Goal: Task Accomplishment & Management: Manage account settings

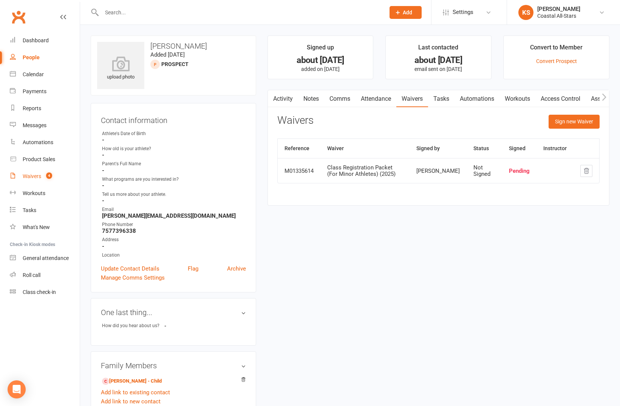
click at [36, 169] on link "Waivers 4" at bounding box center [45, 176] width 70 height 17
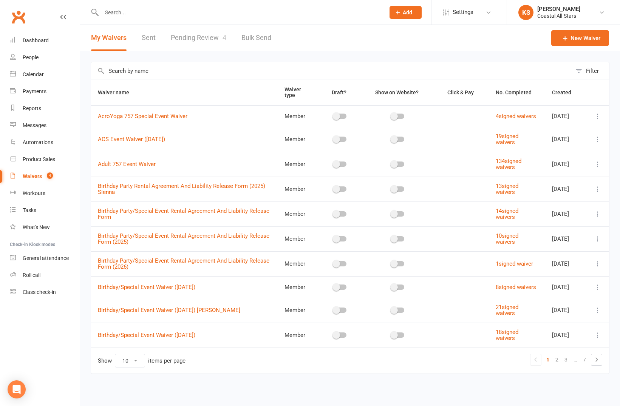
click at [143, 79] on input "text" at bounding box center [331, 70] width 480 height 17
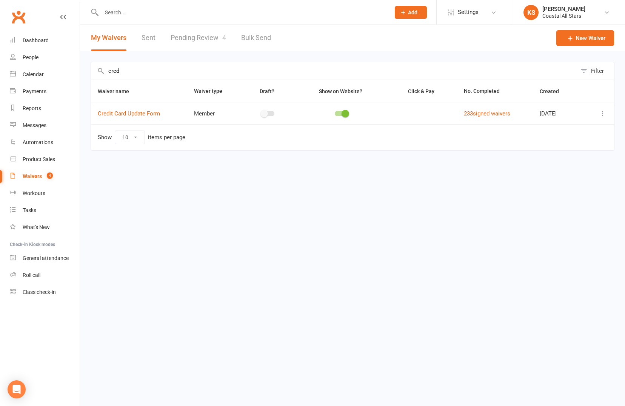
type input "cred"
click at [604, 113] on icon at bounding box center [603, 114] width 8 height 8
click at [556, 154] on link "Copy external link to clipboard" at bounding box center [562, 158] width 89 height 15
click at [27, 176] on div "Waivers" at bounding box center [32, 176] width 19 height 6
click at [197, 40] on link "Pending Review 4" at bounding box center [199, 38] width 56 height 26
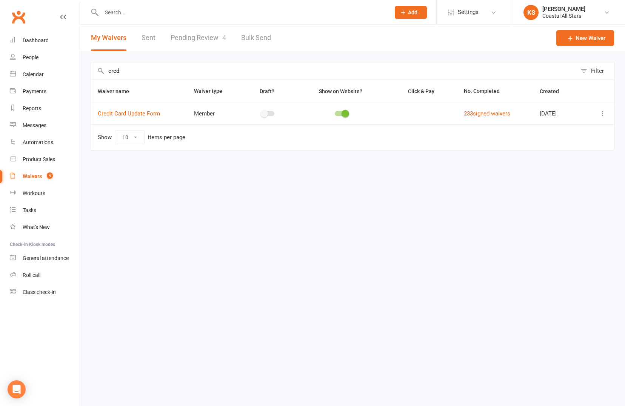
select select "25"
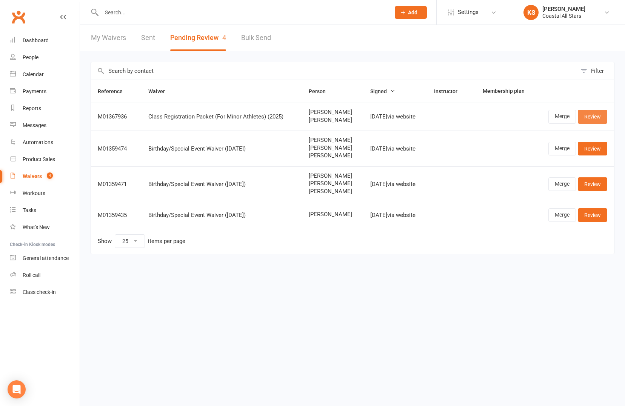
click at [584, 117] on link "Review" at bounding box center [592, 117] width 29 height 14
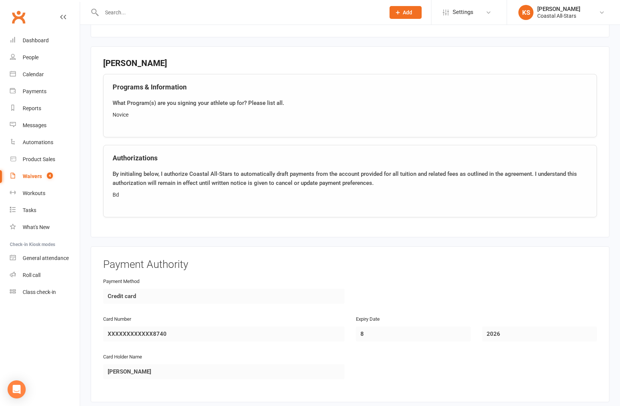
scroll to position [1034, 0]
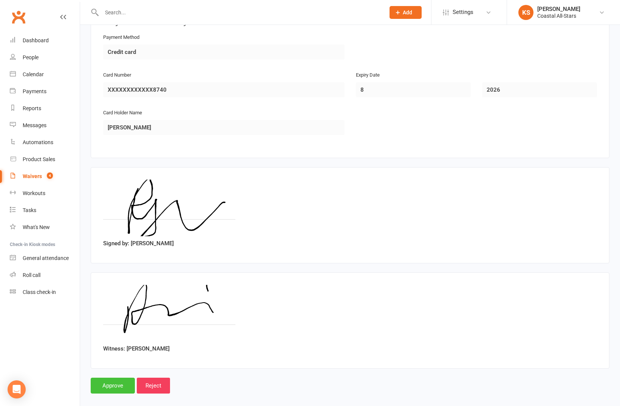
click at [119, 378] on input "Approve" at bounding box center [113, 386] width 44 height 16
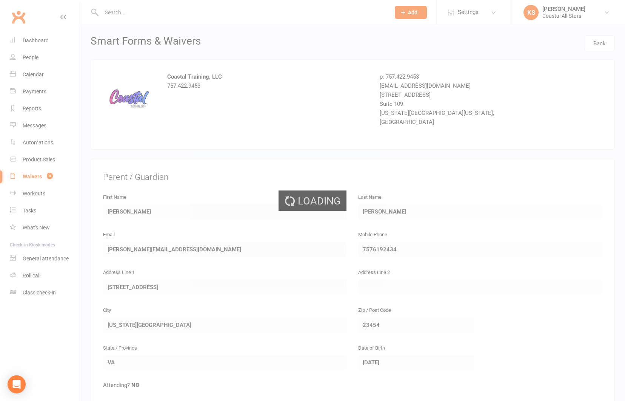
select select "25"
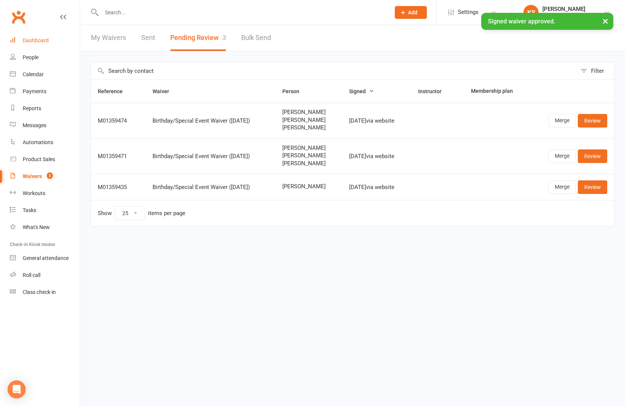
click at [45, 42] on div "Dashboard" at bounding box center [36, 40] width 26 height 6
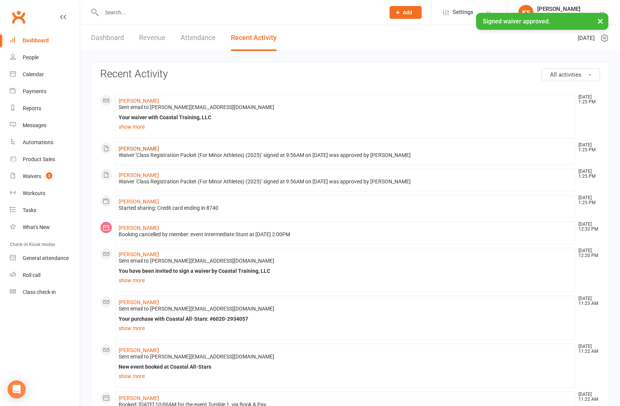
click at [135, 150] on link "[PERSON_NAME]" at bounding box center [139, 149] width 40 height 6
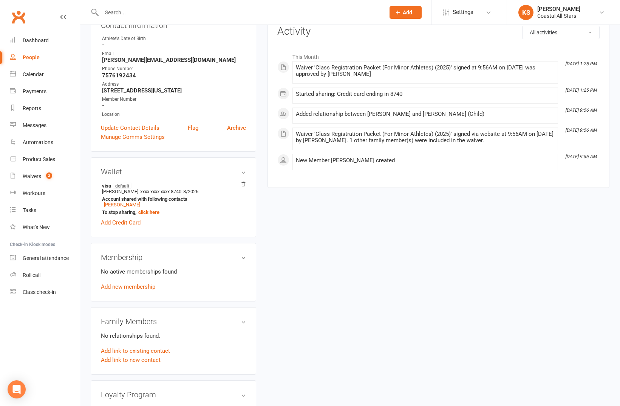
scroll to position [118, 0]
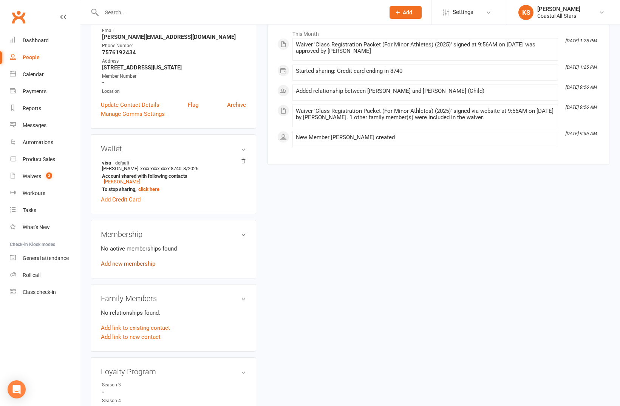
click at [129, 262] on link "Add new membership" at bounding box center [128, 264] width 54 height 7
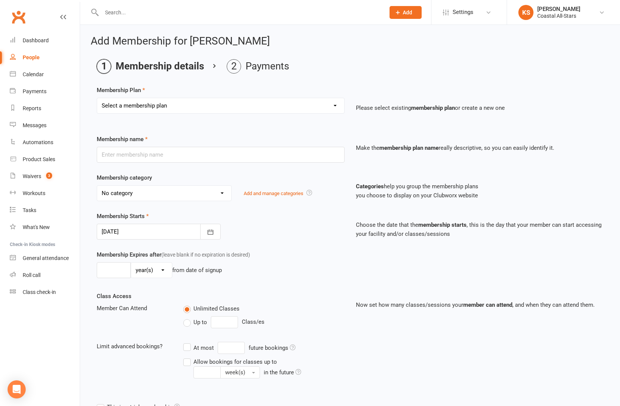
click at [162, 108] on select "Select a membership plan Create new Membership Plan Trial Class Coastal Members…" at bounding box center [220, 105] width 247 height 15
select select "2"
click at [97, 98] on select "Select a membership plan Create new Membership Plan Trial Class Coastal Members…" at bounding box center [220, 105] width 247 height 15
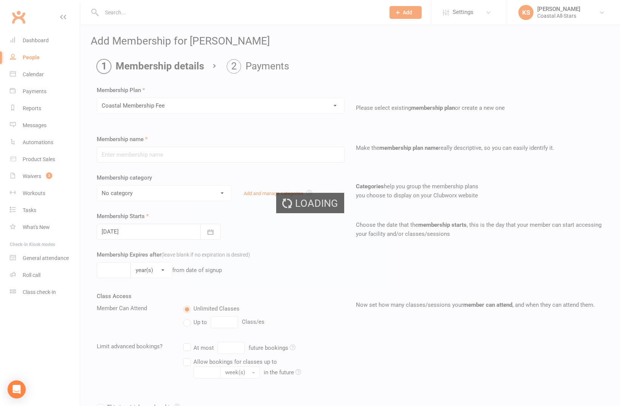
type input "Coastal Membership Fee"
select select "17"
type input "0"
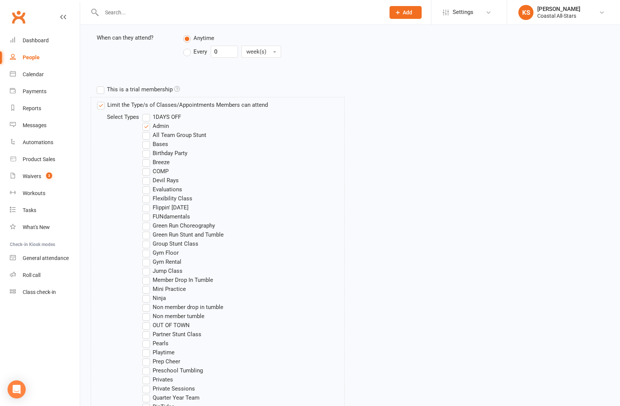
scroll to position [636, 0]
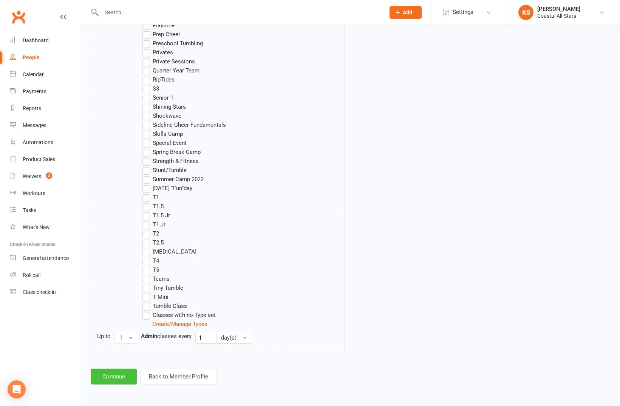
click at [118, 378] on button "Continue" at bounding box center [114, 377] width 46 height 16
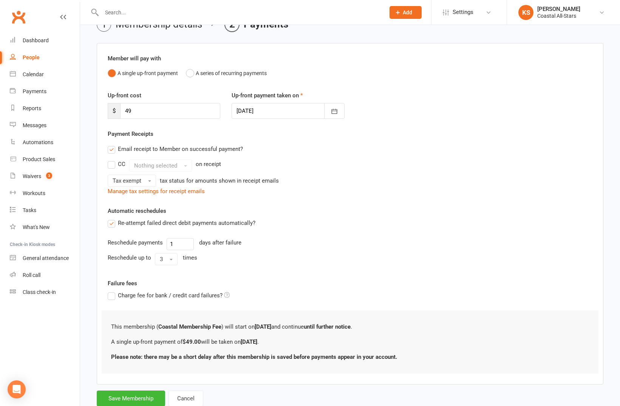
scroll to position [65, 0]
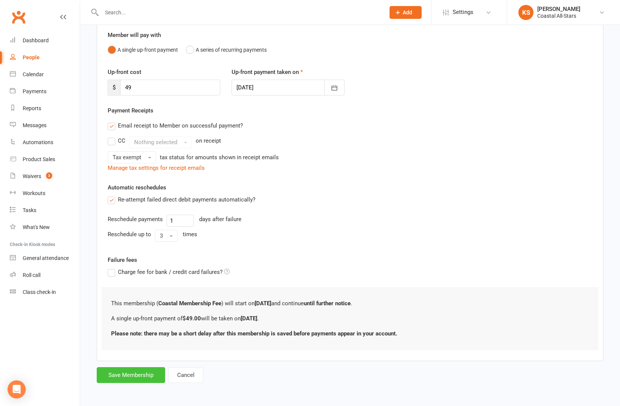
click at [119, 372] on button "Save Membership" at bounding box center [131, 375] width 68 height 16
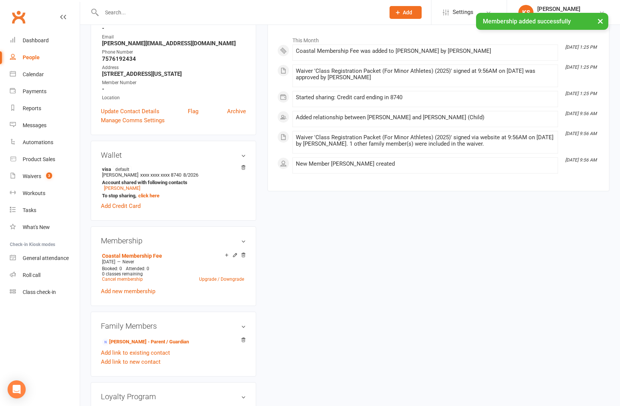
scroll to position [128, 0]
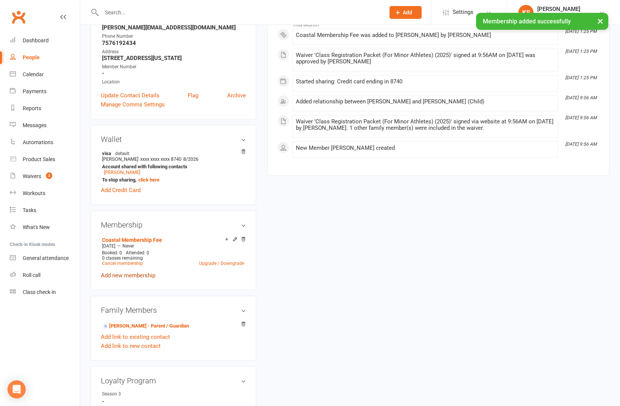
click at [136, 275] on link "Add new membership" at bounding box center [128, 275] width 54 height 7
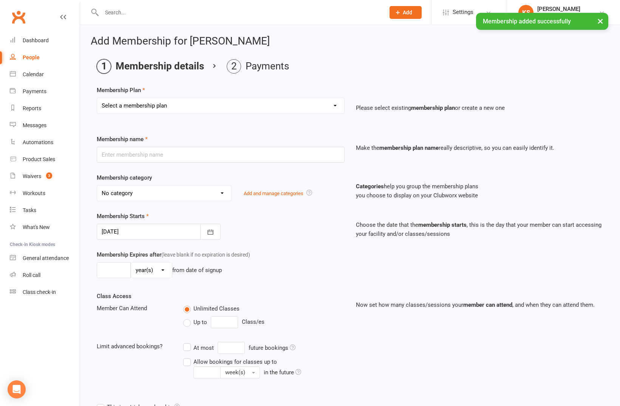
click at [174, 89] on div "Membership Plan Select a membership plan Create new Membership Plan Trial Class…" at bounding box center [350, 105] width 506 height 39
click at [171, 110] on select "Select a membership plan Create new Membership Plan Trial Class Coastal Members…" at bounding box center [220, 105] width 247 height 15
select select "11"
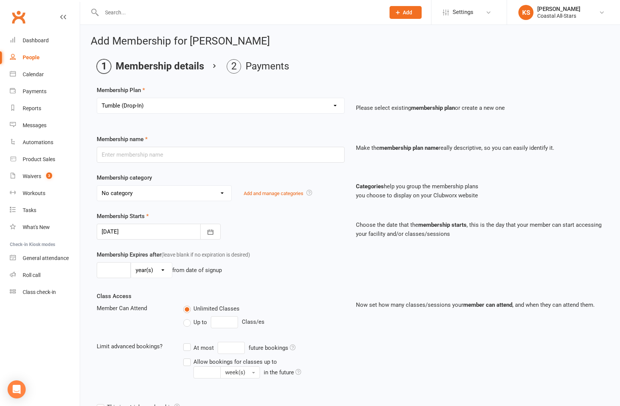
click at [97, 98] on select "Select a membership plan Create new Membership Plan Trial Class Coastal Members…" at bounding box center [220, 105] width 247 height 15
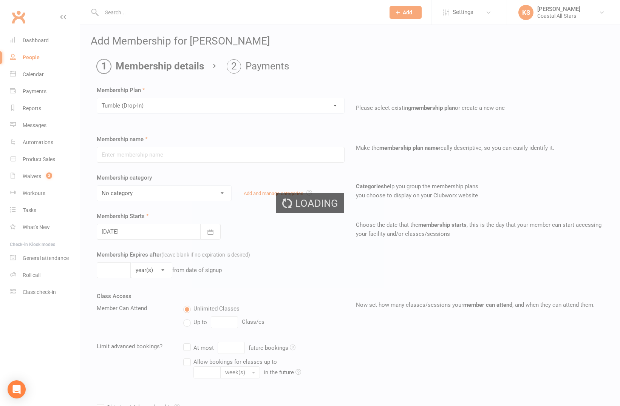
type input "Tumble (Drop-In)"
select select "3"
type input "1"
select select "2"
type input "1"
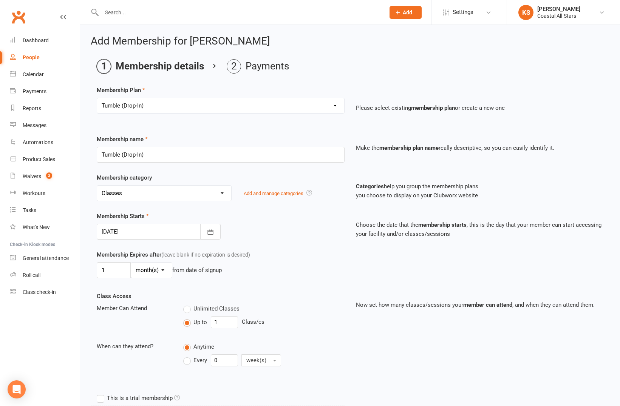
click at [164, 98] on div "Select a membership plan Create new Membership Plan Trial Class Coastal Members…" at bounding box center [221, 106] width 248 height 16
click at [162, 114] on div "Select a membership plan Create new Membership Plan Trial Class Coastal Members…" at bounding box center [220, 111] width 259 height 26
click at [160, 105] on select "Select a membership plan Create new Membership Plan Trial Class Coastal Members…" at bounding box center [220, 105] width 247 height 15
select select "12"
click at [97, 98] on select "Select a membership plan Create new Membership Plan Trial Class Coastal Members…" at bounding box center [220, 105] width 247 height 15
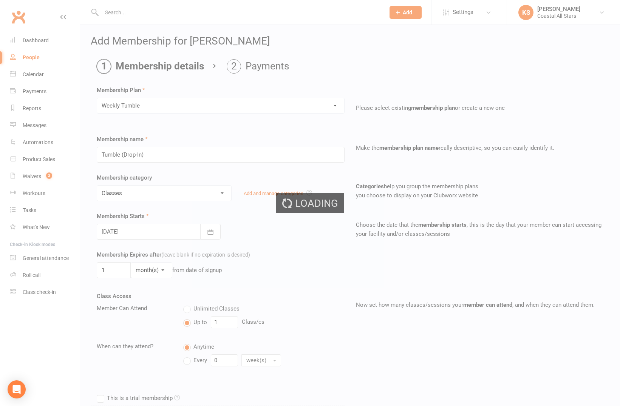
type input "Weekly Tumble"
type input "0"
select select "3"
type input "1"
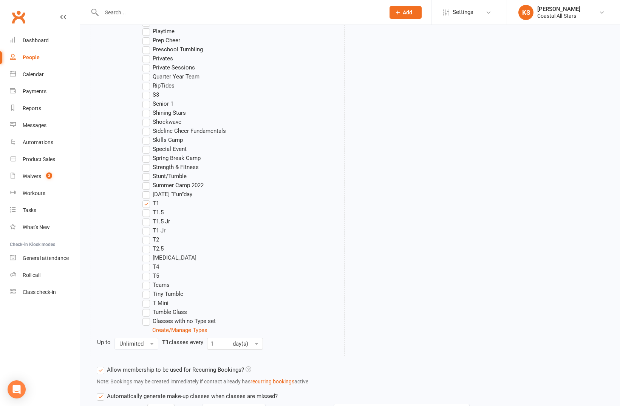
scroll to position [727, 0]
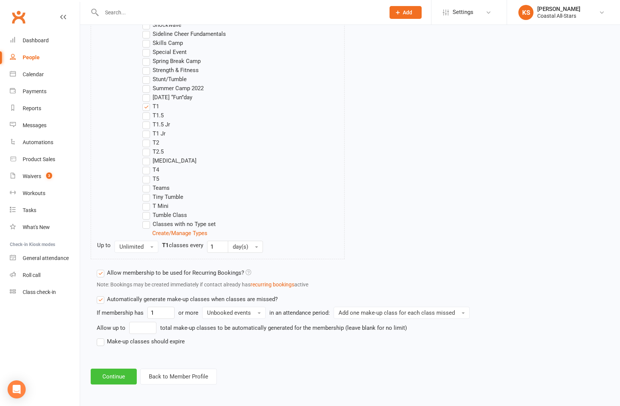
click at [121, 373] on button "Continue" at bounding box center [114, 377] width 46 height 16
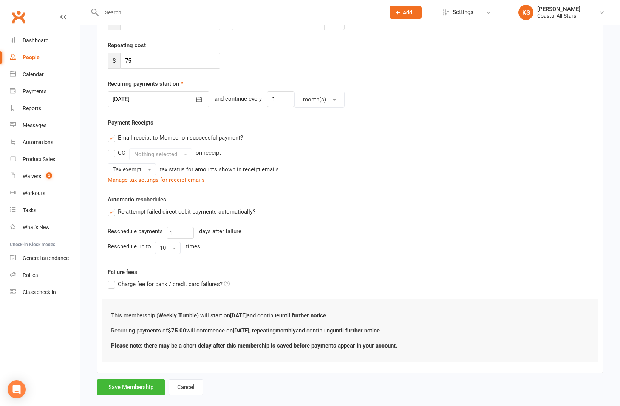
scroll to position [143, 0]
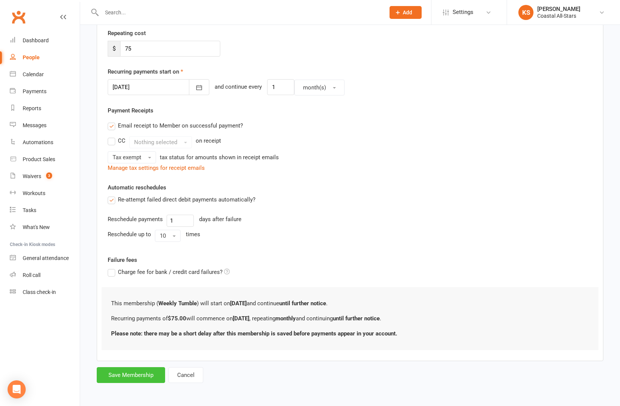
click at [120, 382] on button "Save Membership" at bounding box center [131, 375] width 68 height 16
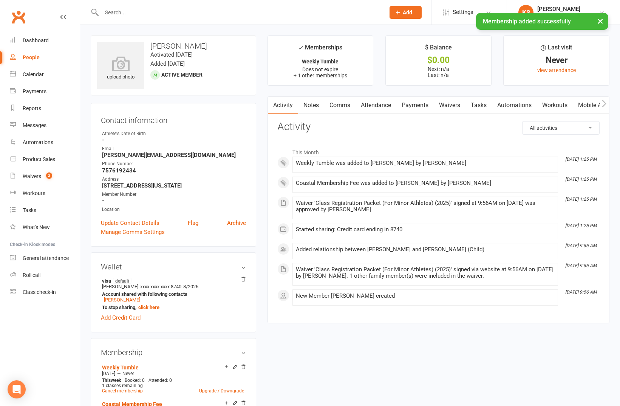
click at [592, 104] on link "Mobile App" at bounding box center [592, 105] width 41 height 17
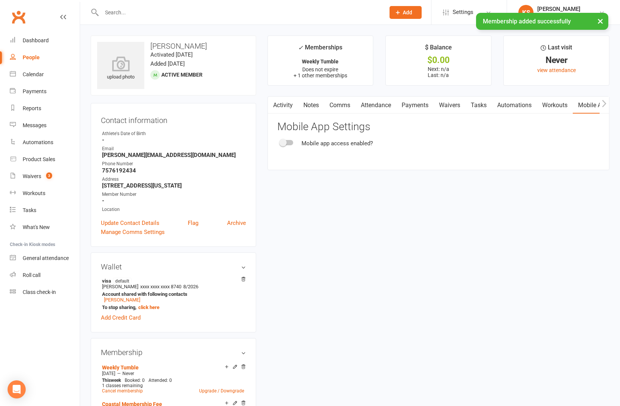
click at [284, 143] on span at bounding box center [283, 143] width 8 height 8
click at [280, 142] on input "checkbox" at bounding box center [280, 142] width 0 height 0
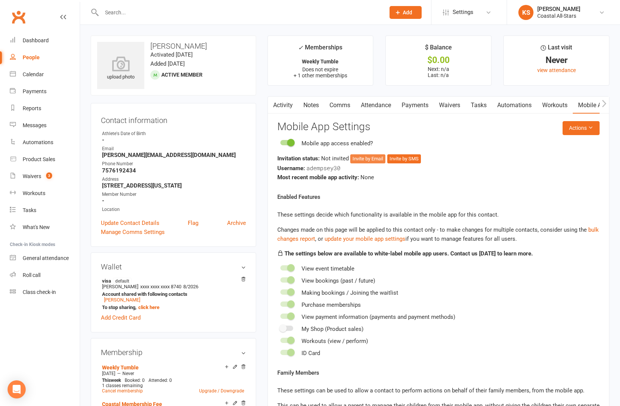
click at [369, 159] on button "Invite by Email" at bounding box center [367, 158] width 35 height 9
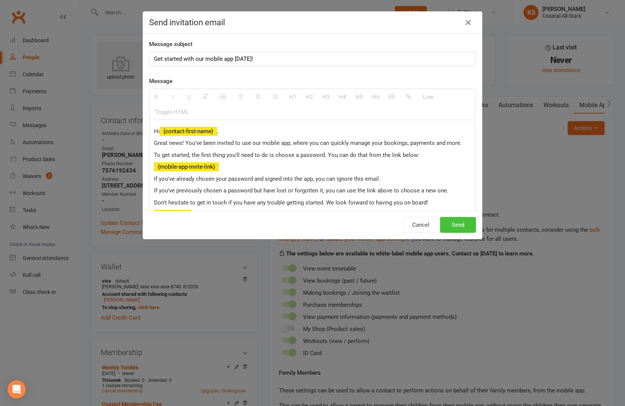
click at [454, 225] on button "Send" at bounding box center [458, 225] width 36 height 16
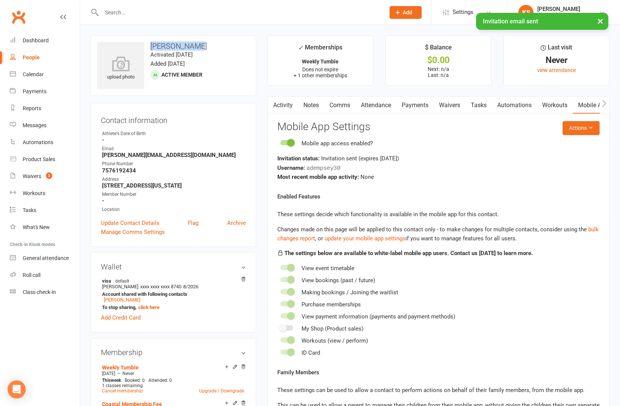
drag, startPoint x: 211, startPoint y: 44, endPoint x: 150, endPoint y: 46, distance: 61.2
click at [150, 46] on h3 "[PERSON_NAME]" at bounding box center [173, 46] width 153 height 8
copy h3 "[PERSON_NAME]"
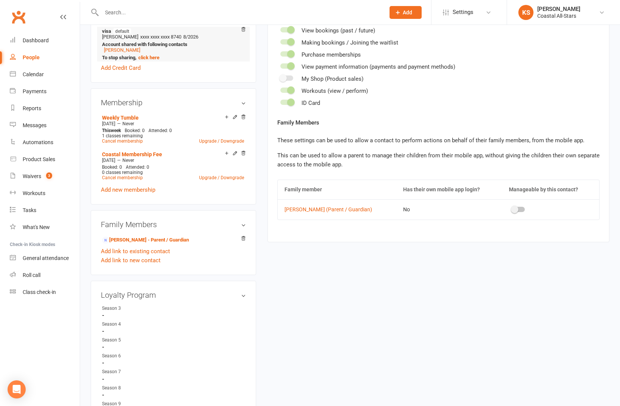
scroll to position [37, 0]
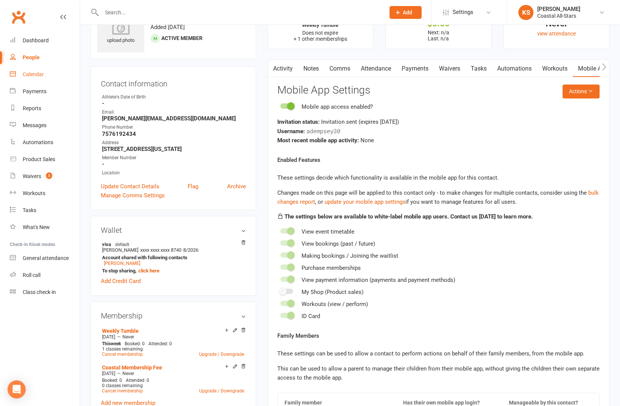
click at [36, 72] on div "Calendar" at bounding box center [33, 74] width 21 height 6
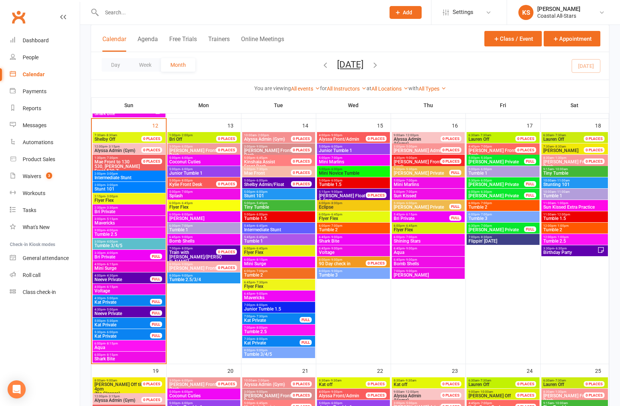
scroll to position [618, 0]
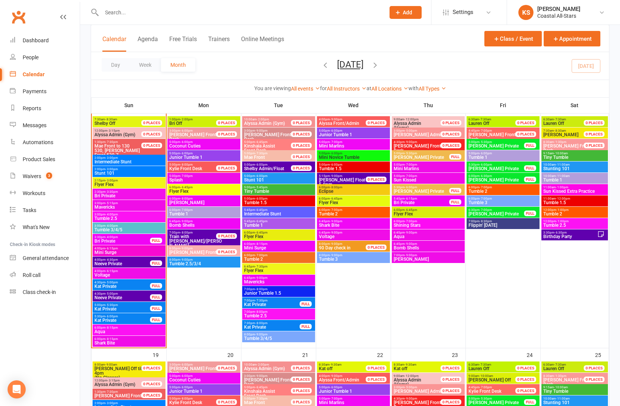
click at [350, 159] on span "Mini Novice Tumble" at bounding box center [353, 157] width 70 height 5
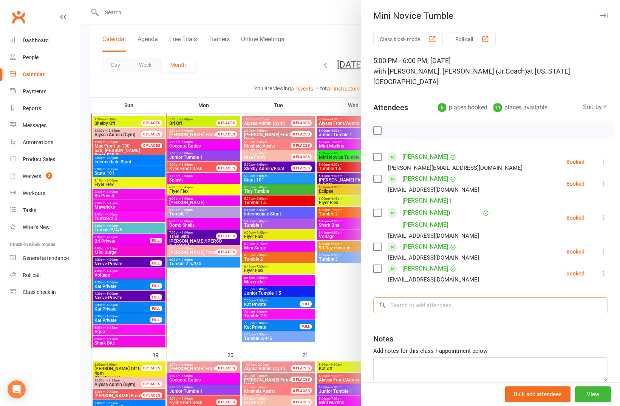
click at [431, 298] on input "search" at bounding box center [490, 306] width 234 height 16
paste input "[PERSON_NAME]"
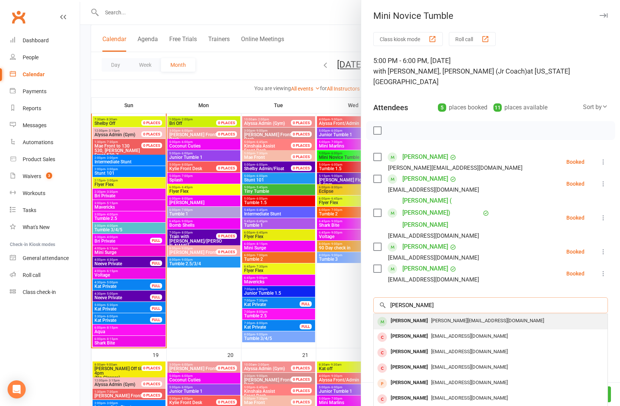
type input "[PERSON_NAME]"
click at [441, 316] on div "[PERSON_NAME][EMAIL_ADDRESS][DOMAIN_NAME]" at bounding box center [490, 321] width 228 height 11
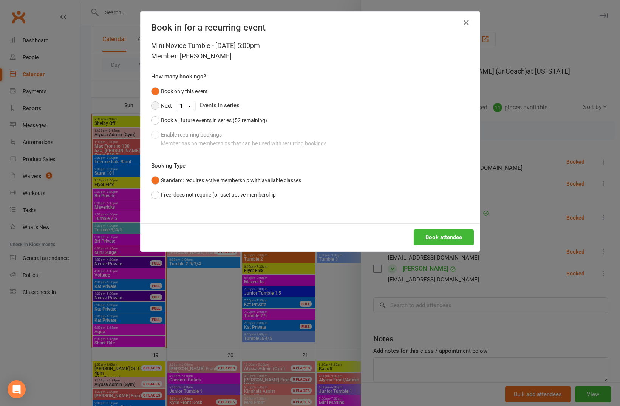
click at [155, 109] on button "Next" at bounding box center [161, 106] width 21 height 14
click at [193, 106] on div "1 2 3 4 5 6 7 8 9 10 11 12 13 14 15 16 17 18 19 20 21 22 23 24 25 26 27 28 29 3…" at bounding box center [186, 106] width 20 height 10
click at [188, 107] on select "1 2 3 4 5 6 7 8 9 10 11 12 13 14 15 16 17 18 19 20 21 22 23 24 25 26 27 28 29 3…" at bounding box center [185, 106] width 19 height 9
select select "7"
click at [176, 102] on select "1 2 3 4 5 6 7 8 9 10 11 12 13 14 15 16 17 18 19 20 21 22 23 24 25 26 27 28 29 3…" at bounding box center [185, 106] width 19 height 9
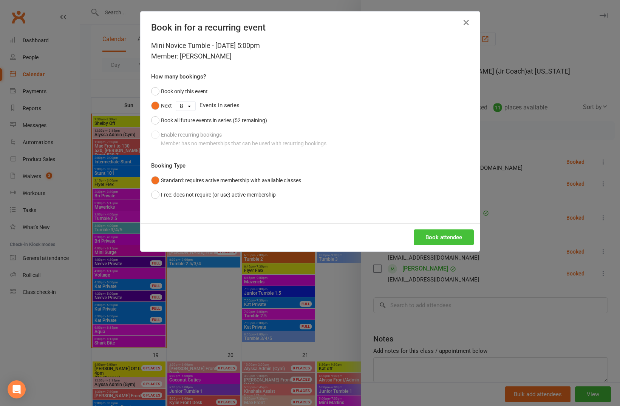
click at [430, 235] on button "Book attendee" at bounding box center [443, 238] width 60 height 16
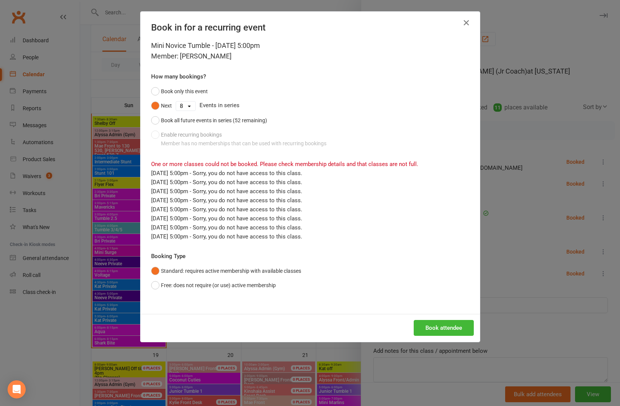
click at [462, 23] on icon "button" at bounding box center [465, 22] width 9 height 9
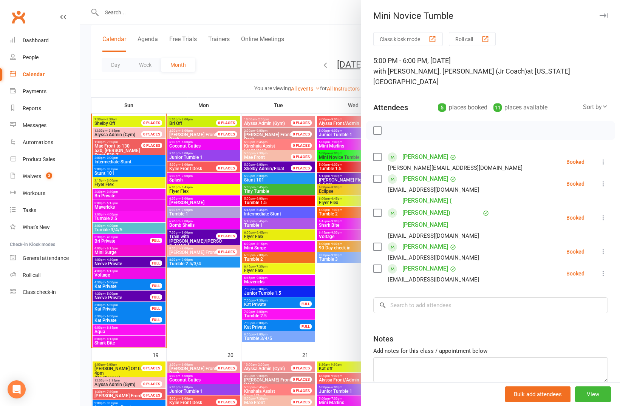
click at [209, 284] on div at bounding box center [350, 203] width 540 height 406
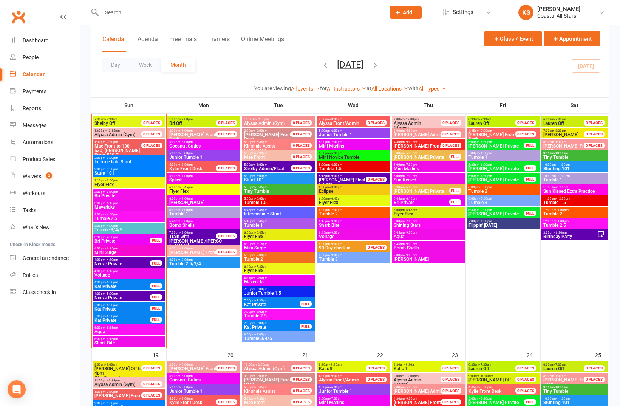
click at [336, 154] on span "- 6:00pm" at bounding box center [336, 153] width 12 height 3
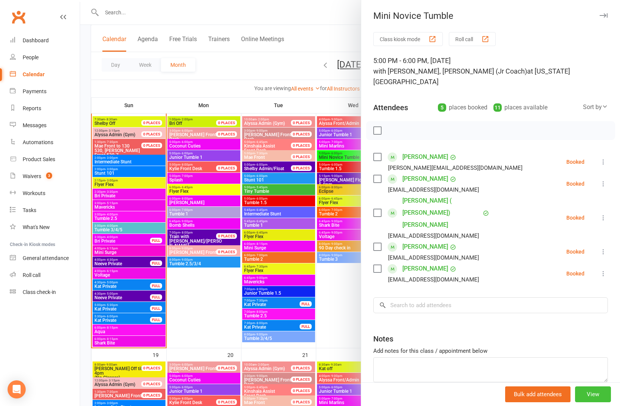
click at [585, 392] on button "View" at bounding box center [593, 395] width 36 height 16
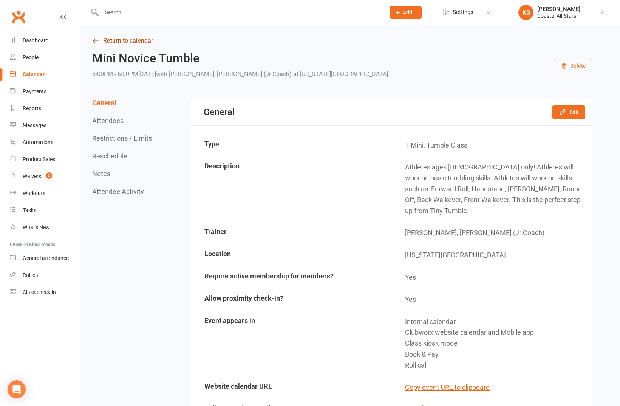
click at [116, 43] on link "Return to calendar" at bounding box center [342, 40] width 500 height 11
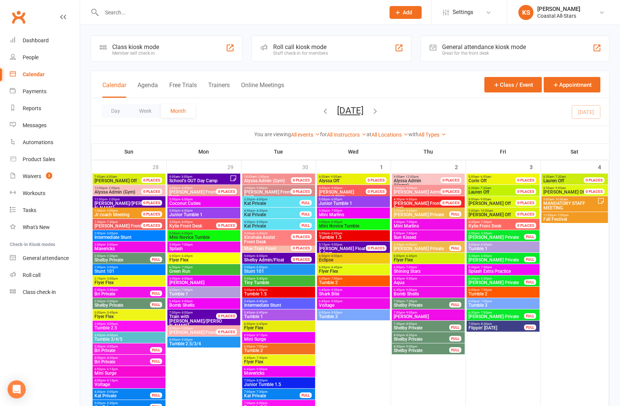
click at [123, 16] on input "text" at bounding box center [239, 12] width 280 height 11
click at [43, 40] on div "Dashboard" at bounding box center [36, 40] width 26 height 6
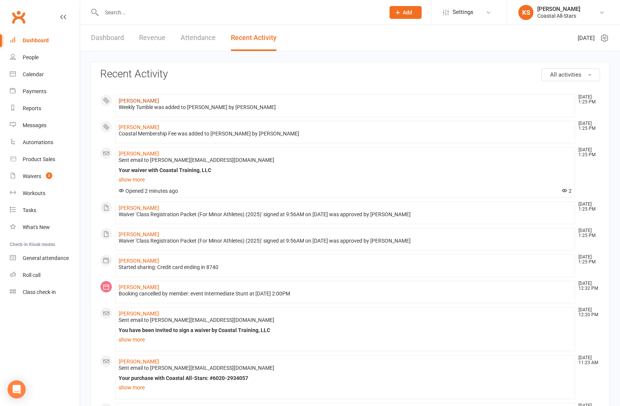
click at [138, 101] on link "[PERSON_NAME]" at bounding box center [139, 101] width 40 height 6
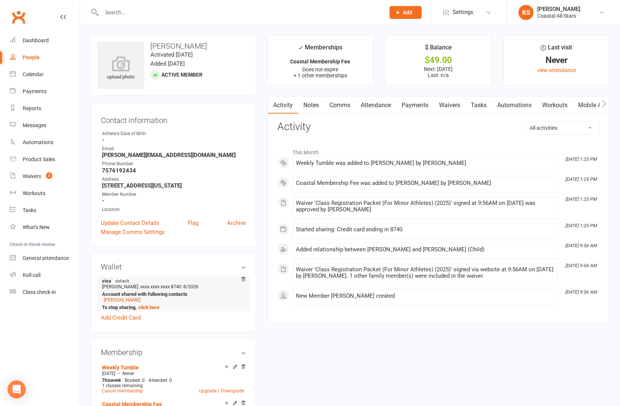
scroll to position [188, 0]
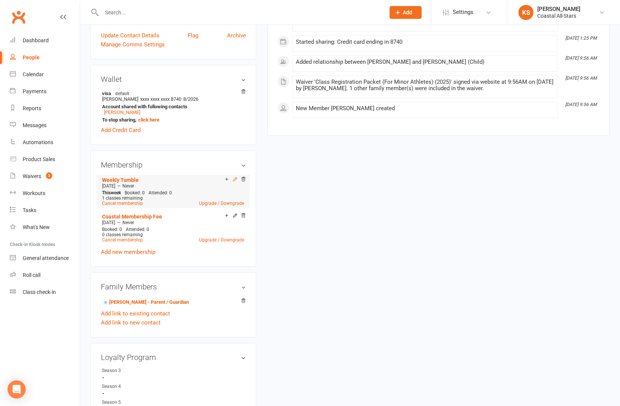
click at [235, 179] on icon at bounding box center [234, 179] width 5 height 5
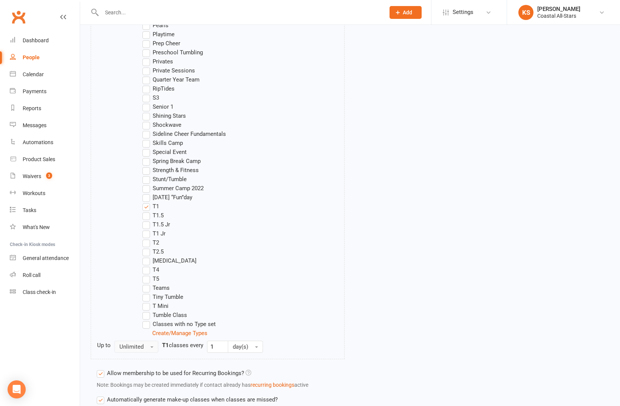
scroll to position [571, 0]
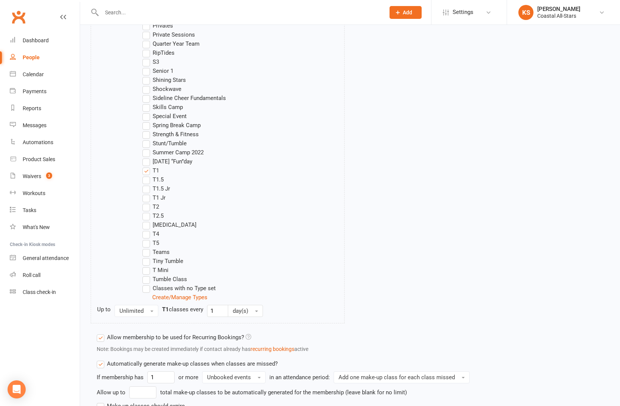
click at [145, 270] on label "T Mini" at bounding box center [155, 270] width 26 height 9
click at [145, 266] on input "T Mini" at bounding box center [144, 266] width 5 height 0
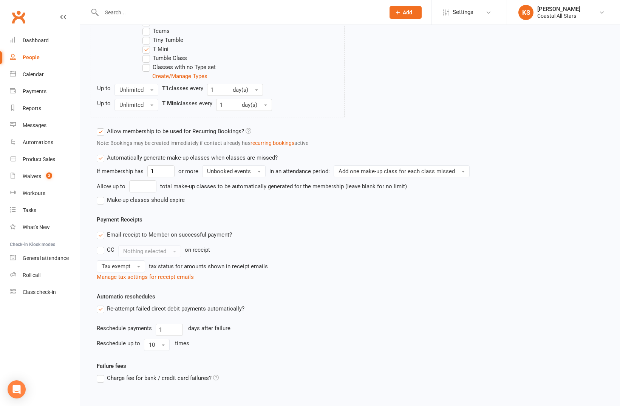
scroll to position [844, 0]
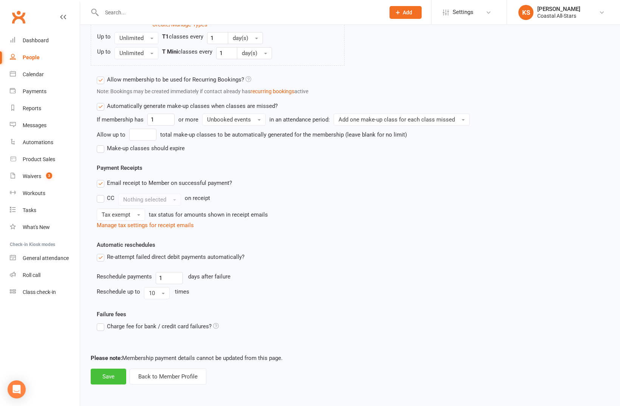
click at [112, 381] on button "Save" at bounding box center [108, 377] width 35 height 16
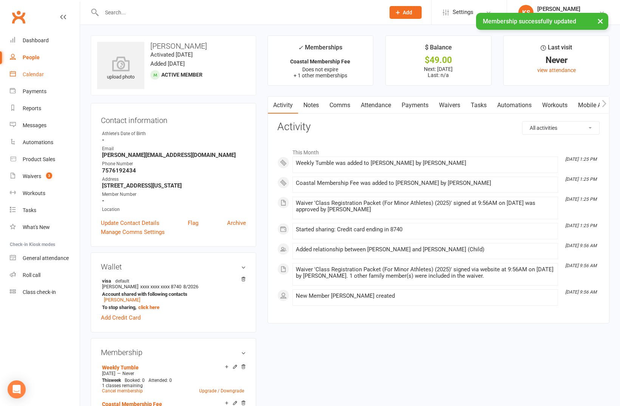
click at [33, 75] on div "Calendar" at bounding box center [33, 74] width 21 height 6
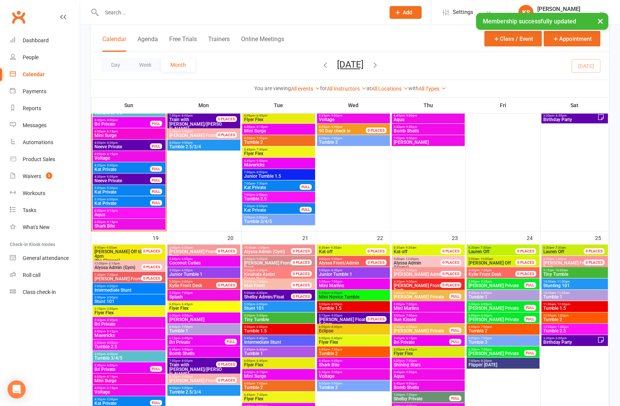
scroll to position [594, 0]
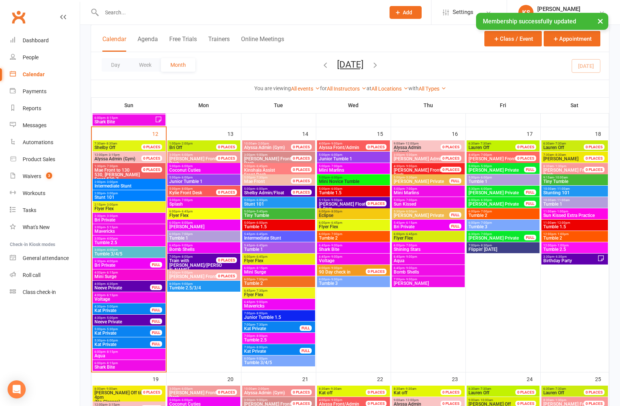
click at [350, 182] on span "Mini Novice Tumble" at bounding box center [353, 181] width 70 height 5
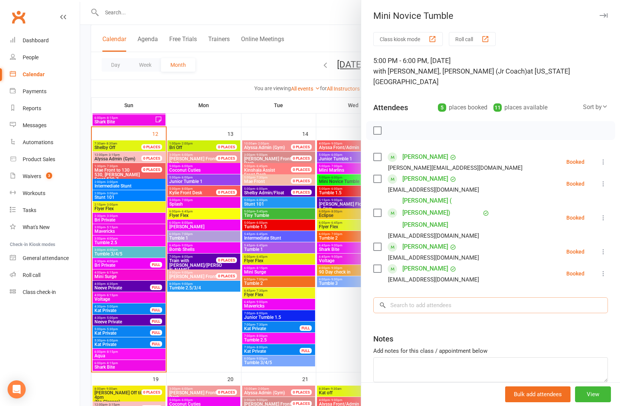
click at [529, 298] on input "search" at bounding box center [490, 306] width 234 height 16
paste input "[PERSON_NAME]"
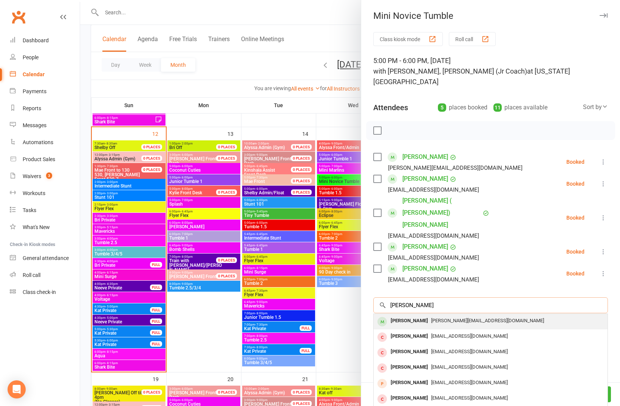
type input "[PERSON_NAME]"
click at [477, 318] on span "[PERSON_NAME][EMAIL_ADDRESS][DOMAIN_NAME]" at bounding box center [487, 321] width 113 height 6
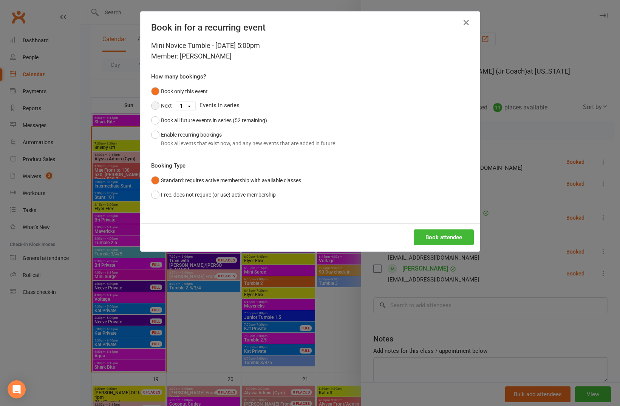
click at [151, 108] on button "Next" at bounding box center [161, 106] width 21 height 14
click at [180, 107] on select "1 2 3 4 5 6 7 8 9 10 11 12 13 14 15 16 17 18 19 20 21 22 23 24 25 26 27 28 29 3…" at bounding box center [185, 106] width 19 height 9
select select "7"
click at [176, 102] on select "1 2 3 4 5 6 7 8 9 10 11 12 13 14 15 16 17 18 19 20 21 22 23 24 25 26 27 28 29 3…" at bounding box center [185, 106] width 19 height 9
click at [424, 240] on button "Book attendee" at bounding box center [443, 238] width 60 height 16
